Goal: Task Accomplishment & Management: Use online tool/utility

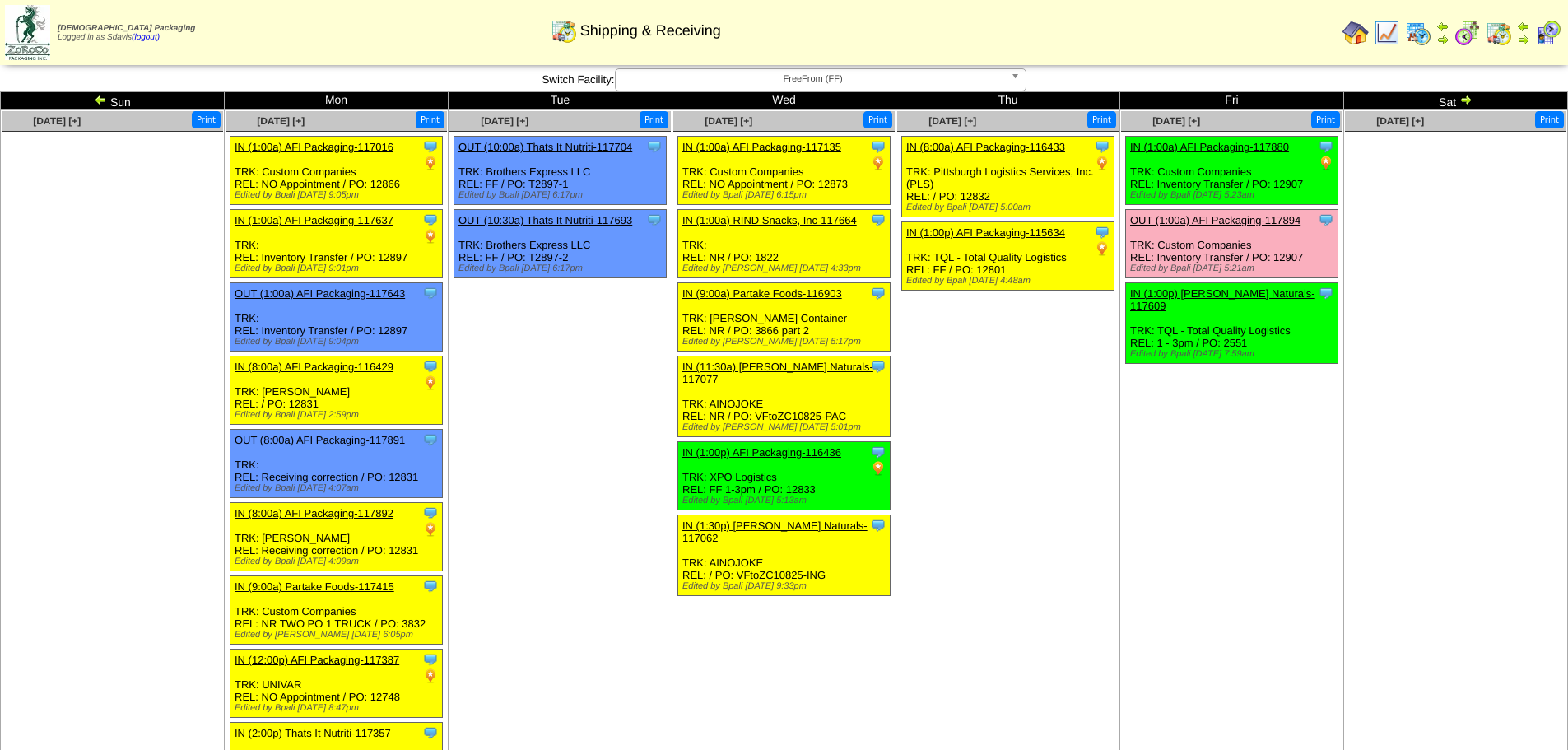
drag, startPoint x: 1254, startPoint y: 577, endPoint x: 1334, endPoint y: 536, distance: 89.9
click at [1325, 536] on td "Oct 10 [+] Print Clone Item IN (1:00a) AFI Packaging-117880 AFI Packaging Sched…" at bounding box center [1232, 489] width 224 height 759
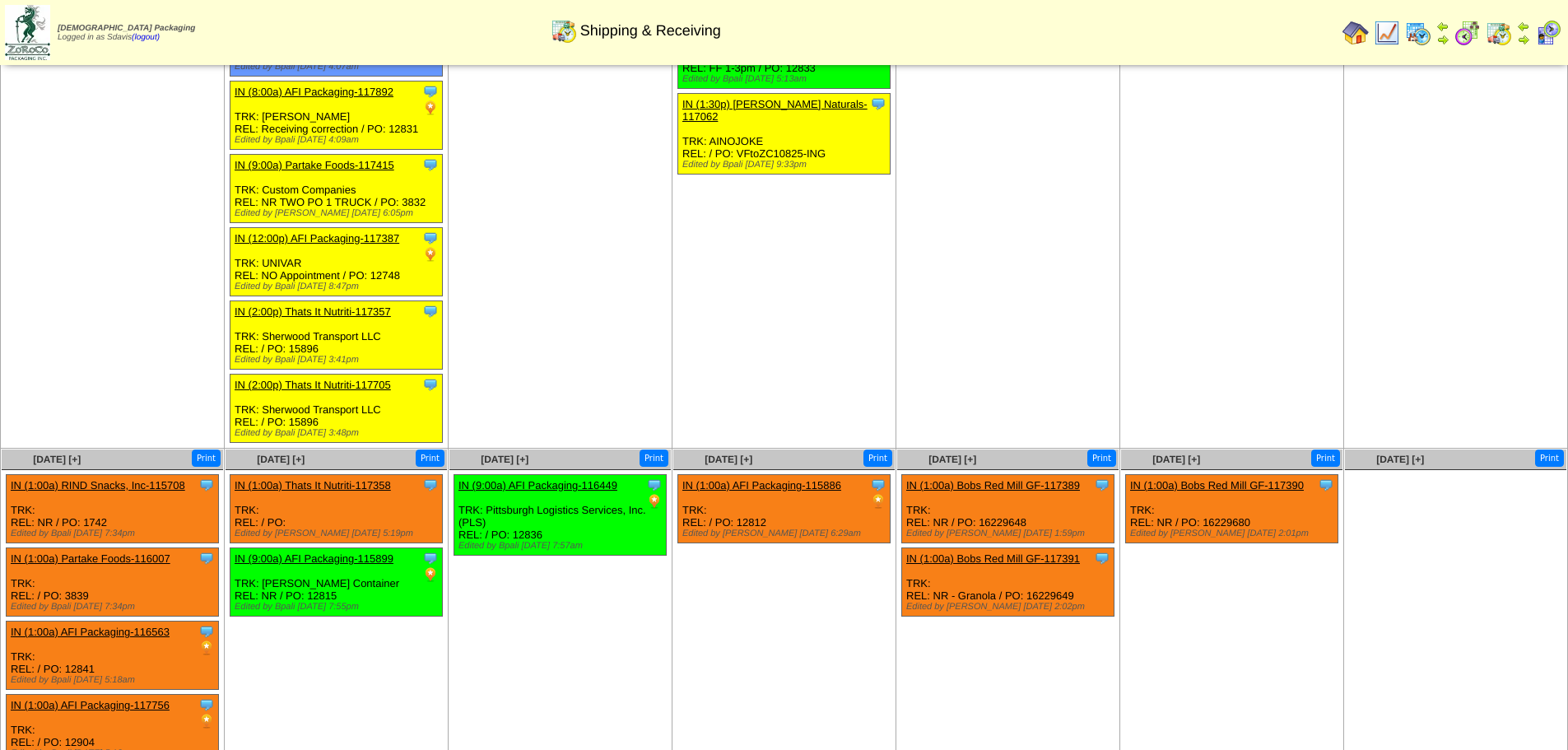
scroll to position [536, 0]
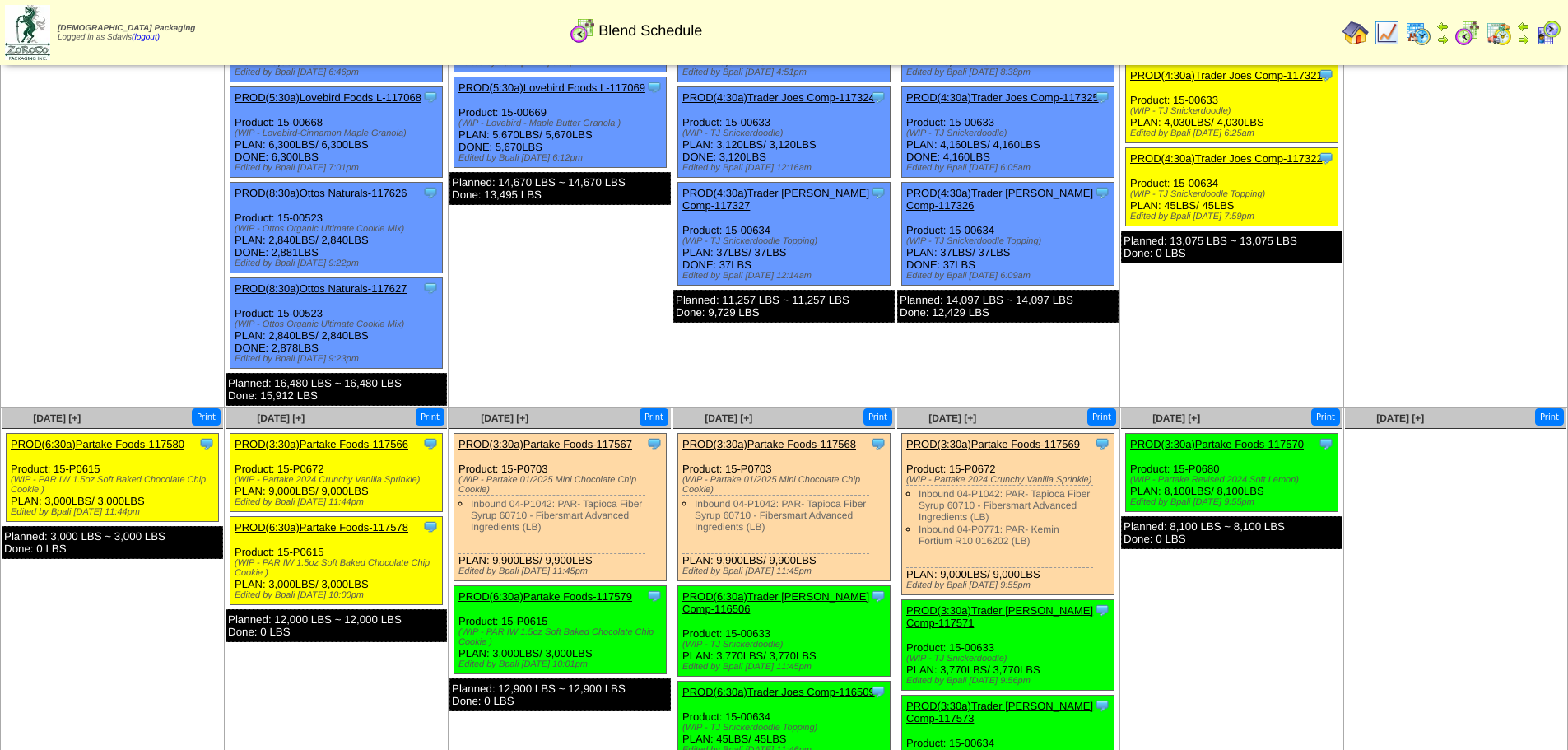
scroll to position [165, 0]
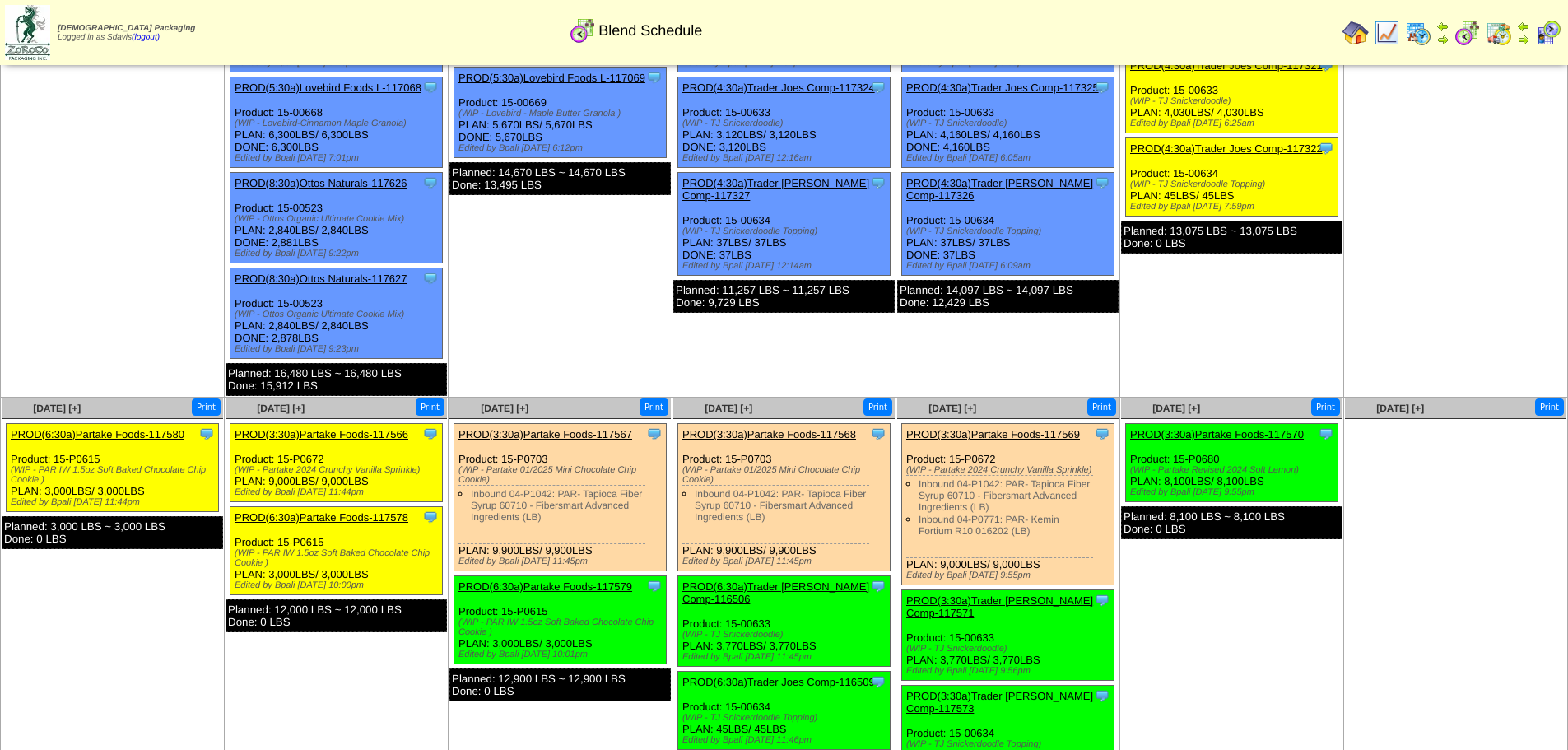
click at [142, 436] on link "PROD(6:30a)Partake Foods-117580" at bounding box center [98, 434] width 174 height 13
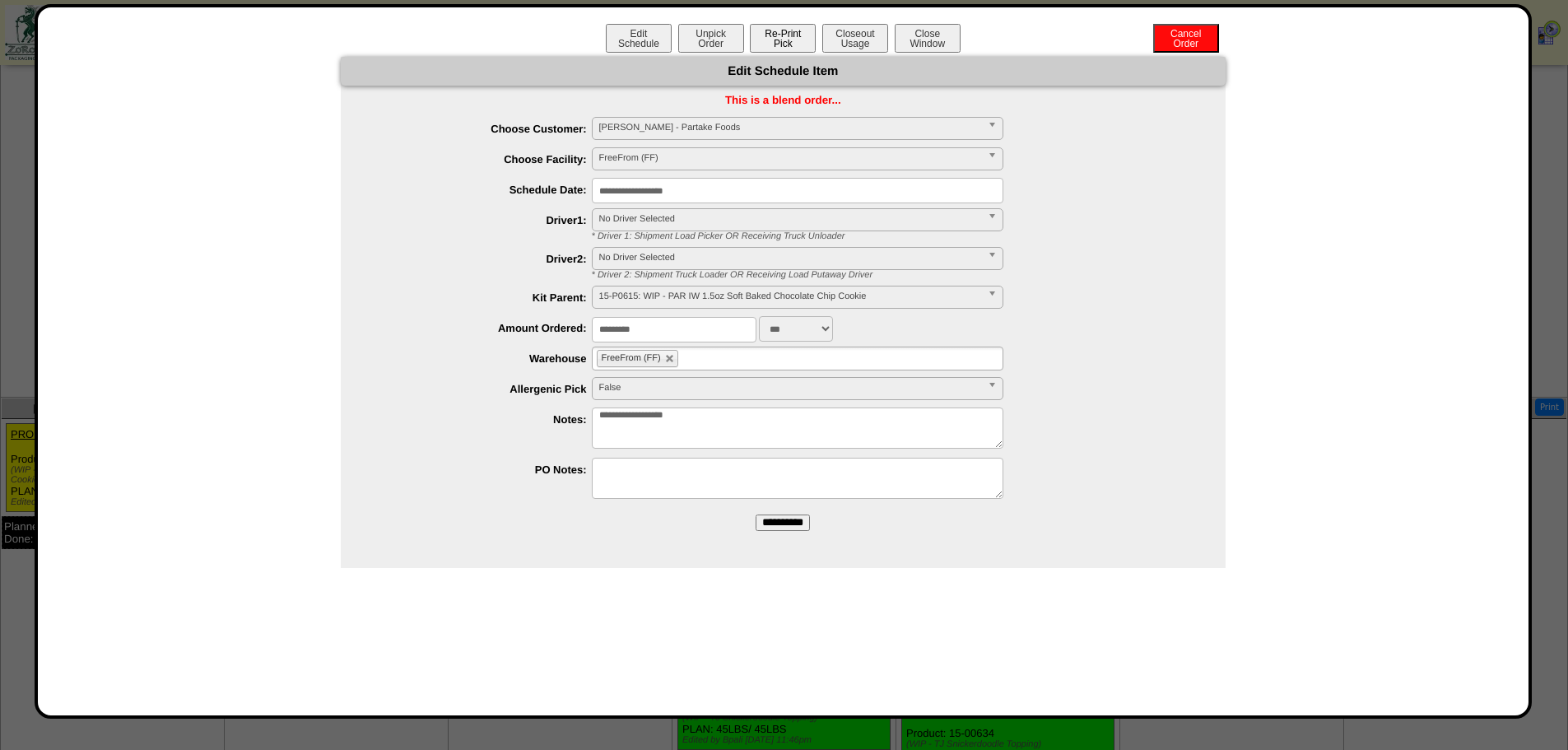
click at [773, 43] on button "Re-Print Pick" at bounding box center [783, 38] width 66 height 29
